Goal: Transaction & Acquisition: Book appointment/travel/reservation

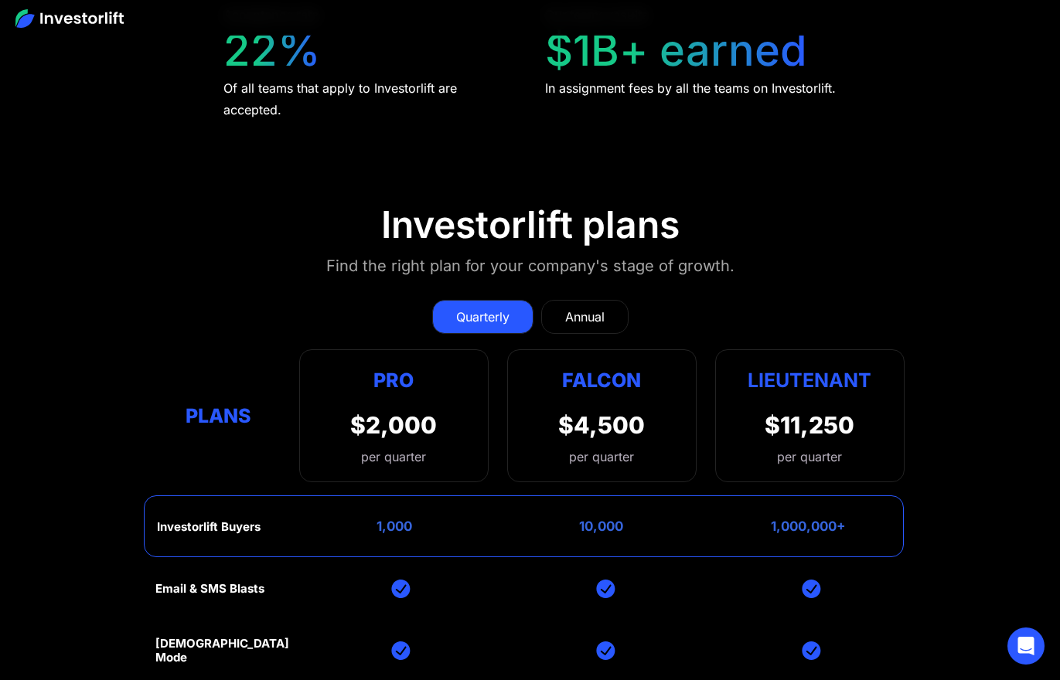
scroll to position [5855, 0]
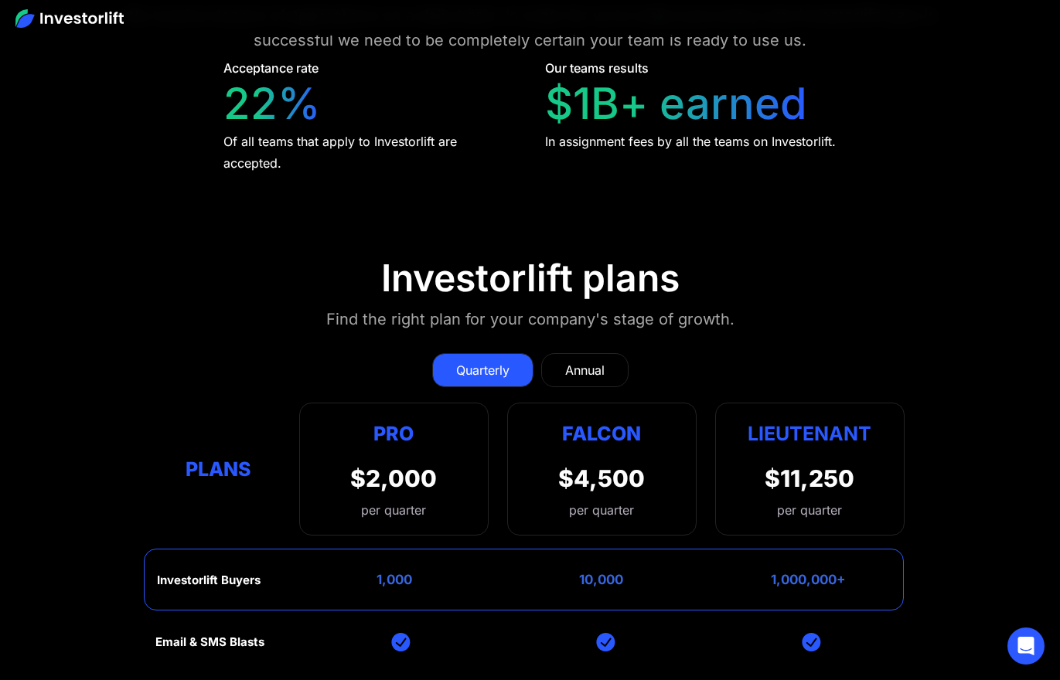
click at [591, 364] on div "Annual" at bounding box center [584, 370] width 39 height 19
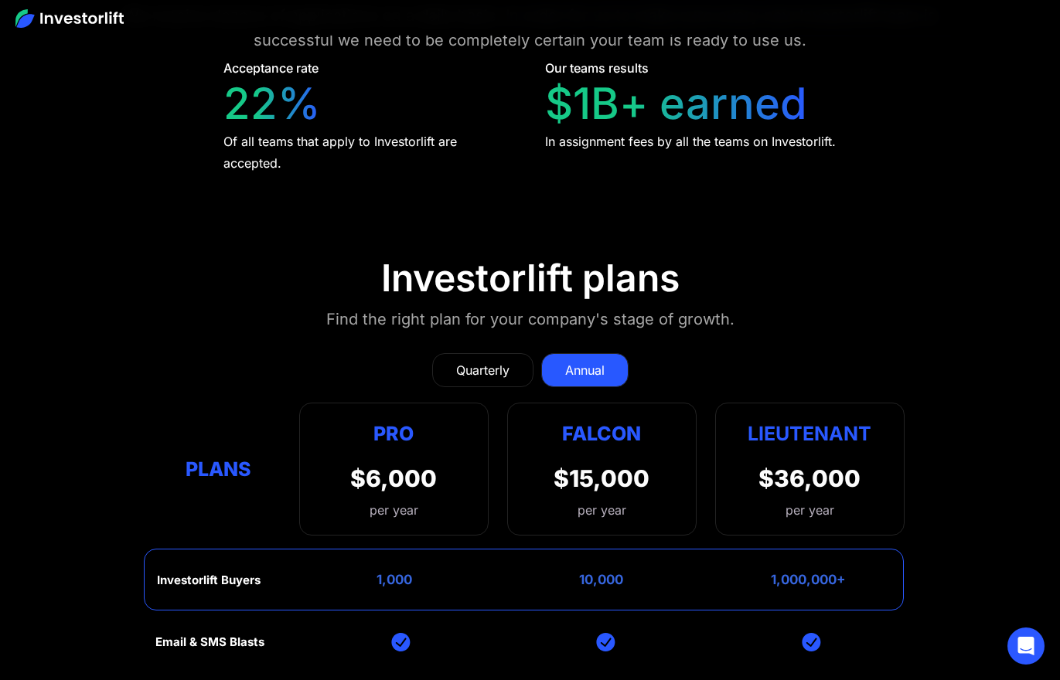
scroll to position [5950, 0]
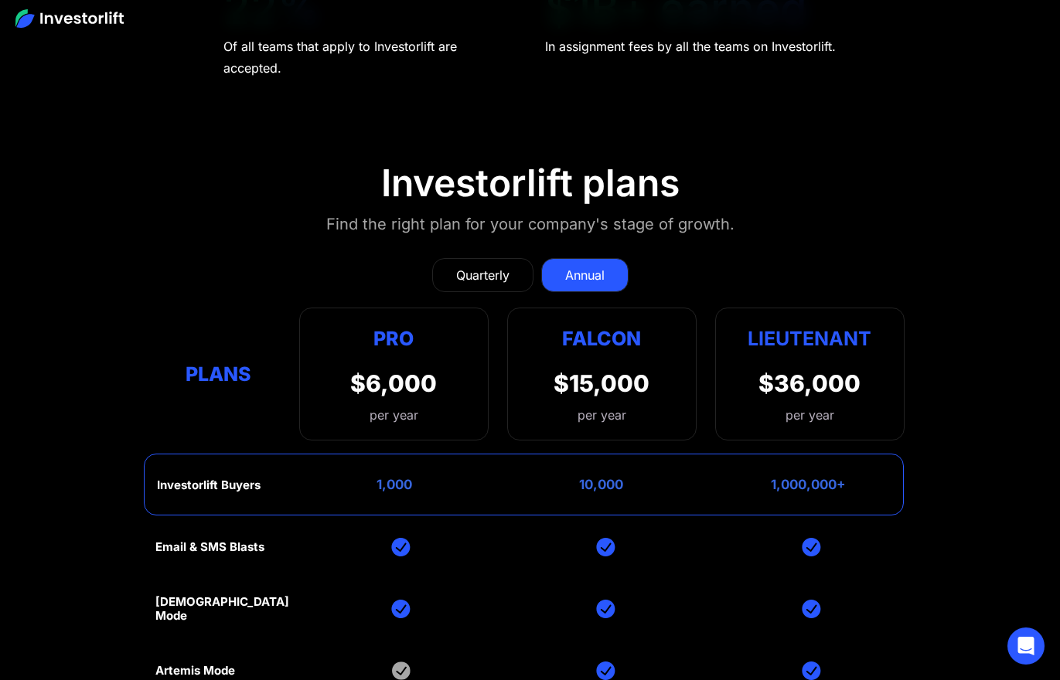
click at [480, 272] on div "Quarterly" at bounding box center [482, 275] width 53 height 19
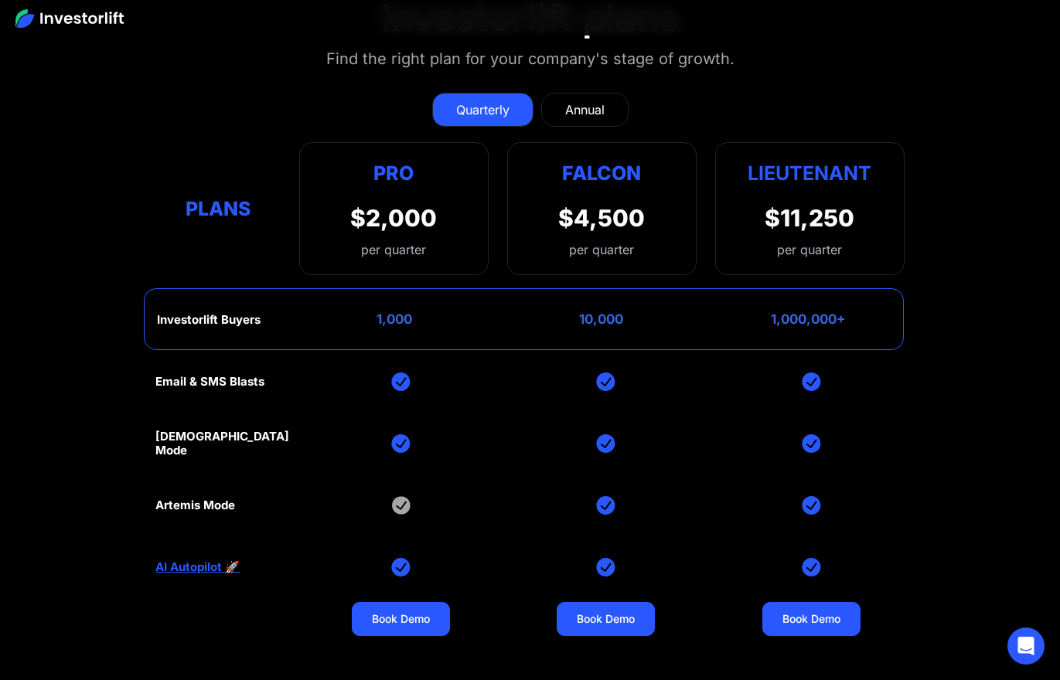
scroll to position [6157, 0]
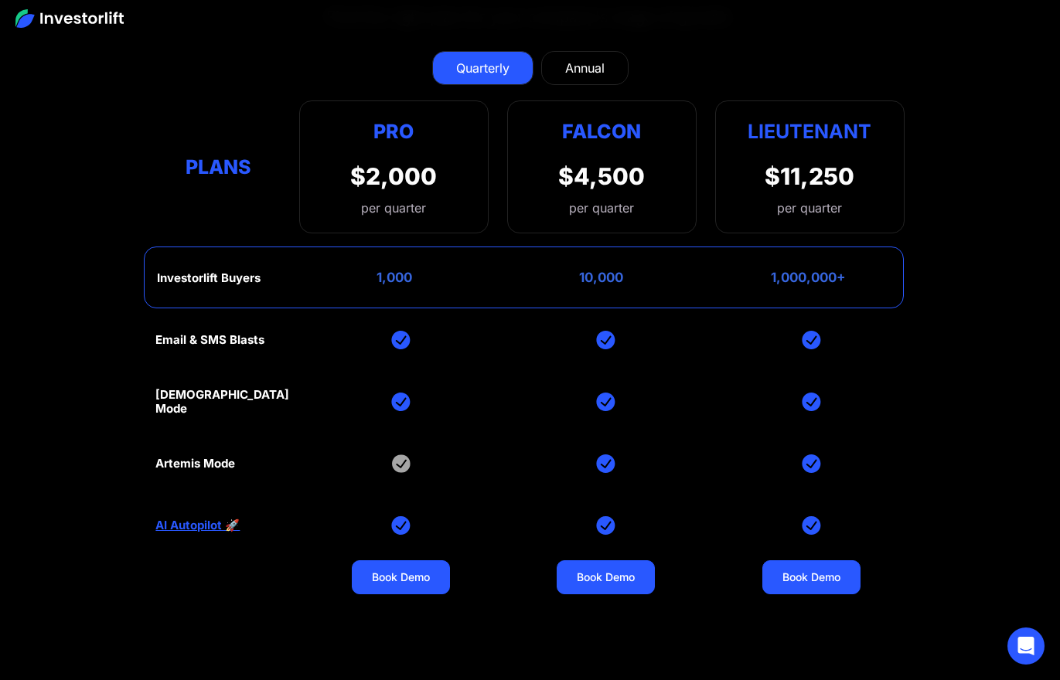
click at [201, 462] on div "Artemis Mode" at bounding box center [195, 464] width 80 height 14
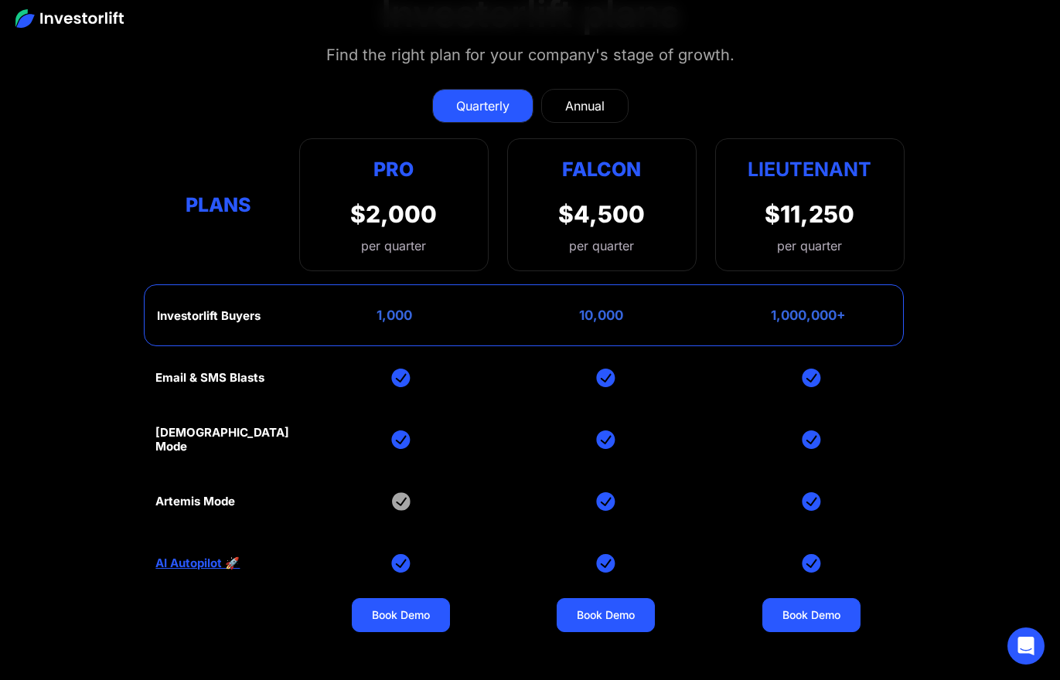
scroll to position [6117, 0]
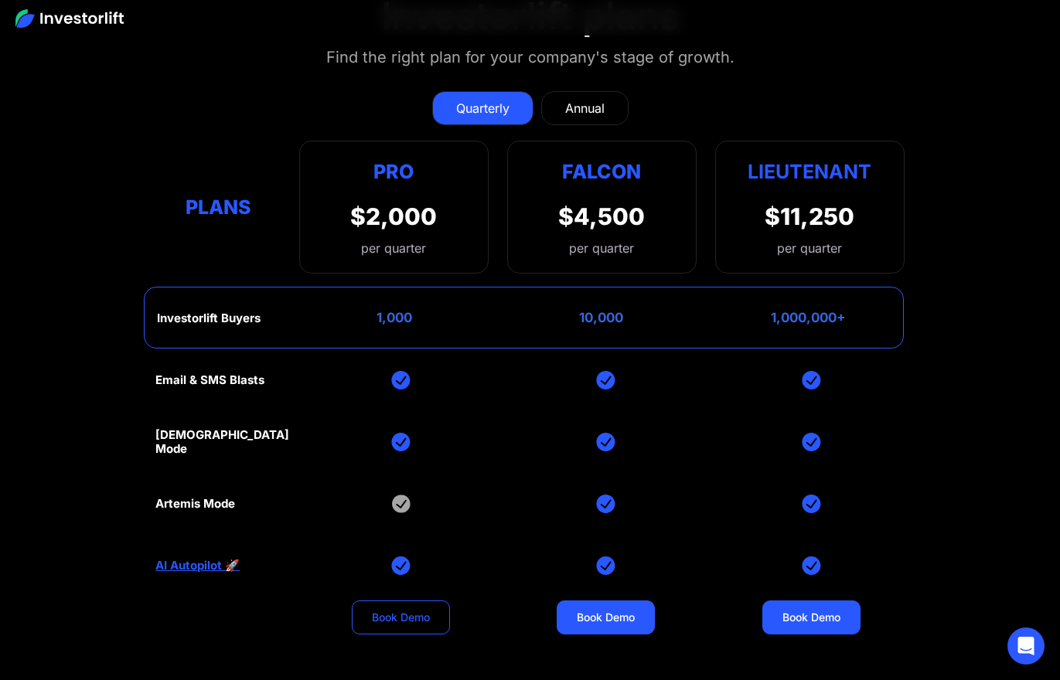
click at [390, 611] on link "Book Demo" at bounding box center [401, 618] width 98 height 34
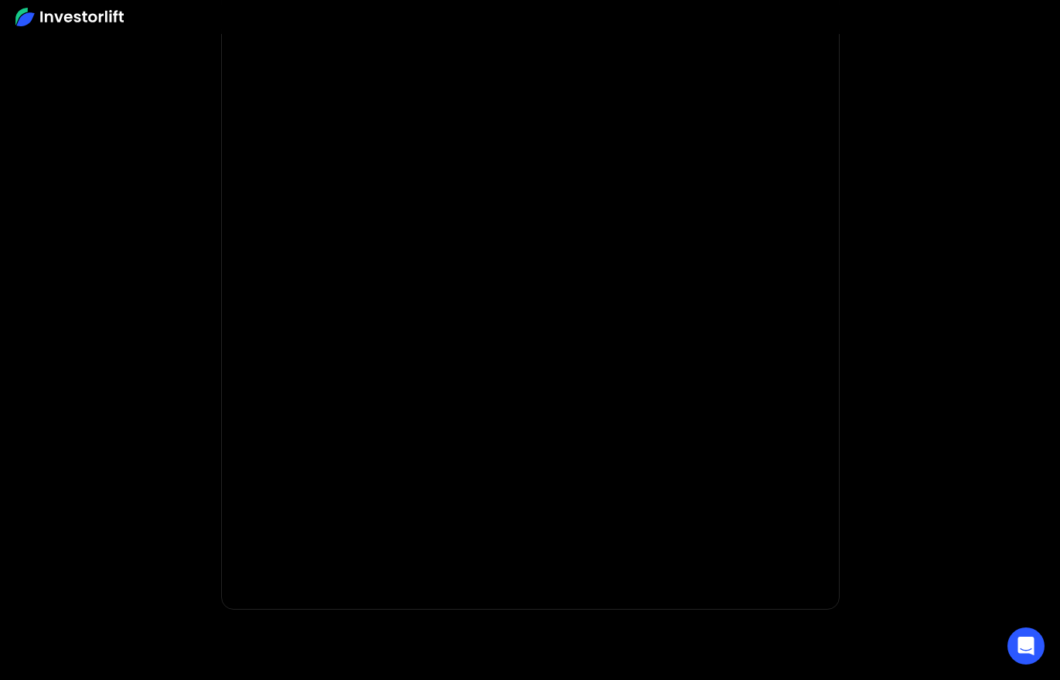
scroll to position [138, 0]
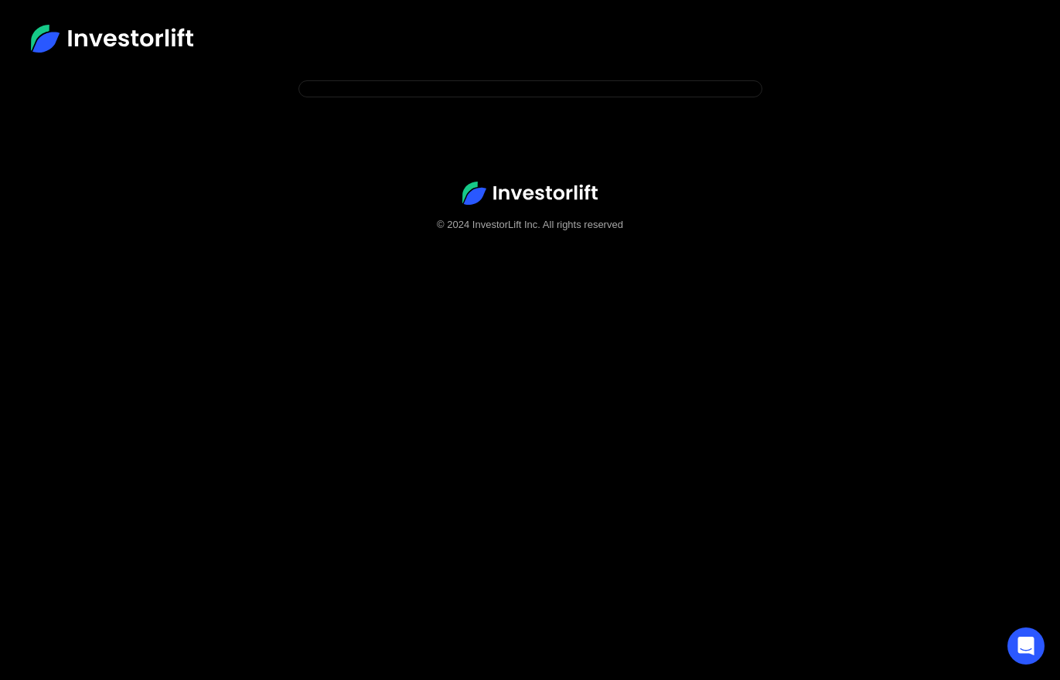
scroll to position [17, 0]
